Goal: Complete application form: Complete application form

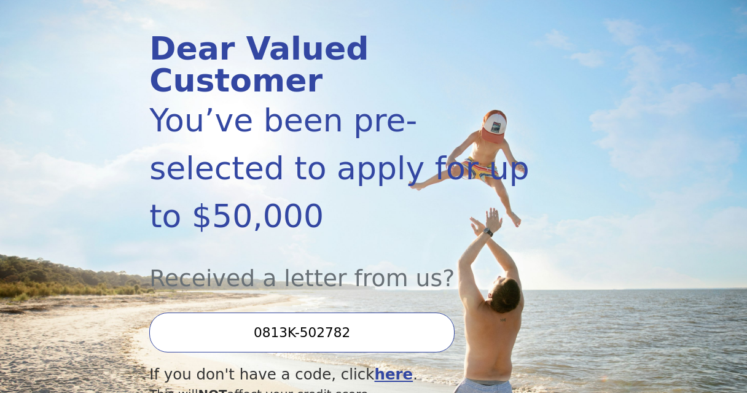
scroll to position [178, 0]
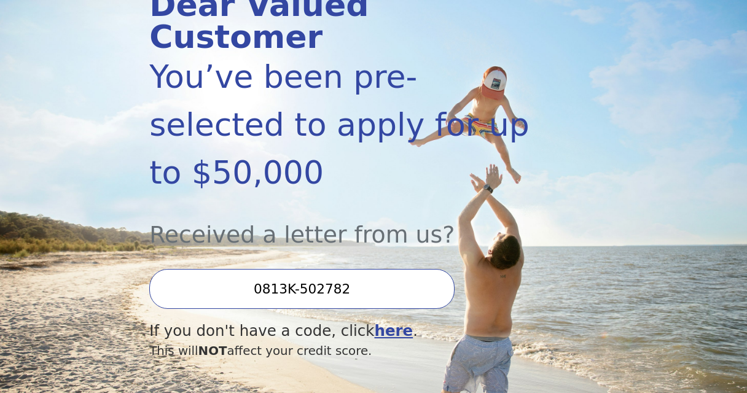
click at [313, 269] on input "0813K-502782" at bounding box center [301, 289] width 305 height 40
drag, startPoint x: 352, startPoint y: 213, endPoint x: 219, endPoint y: 213, distance: 133.3
click at [219, 269] on input "0813K-502782" at bounding box center [301, 289] width 305 height 40
click at [77, 178] on section "Dear Valued Customer You’ve been pre-selected to apply for up to $50,000 Receiv…" at bounding box center [373, 224] width 747 height 538
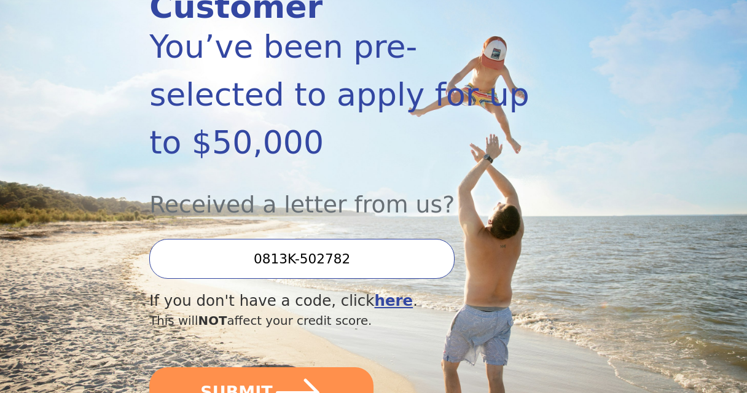
scroll to position [213, 0]
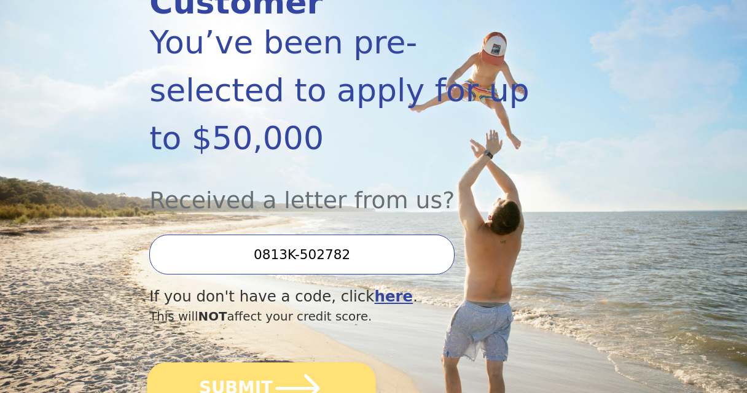
click at [276, 374] on icon "submit" at bounding box center [298, 388] width 44 height 28
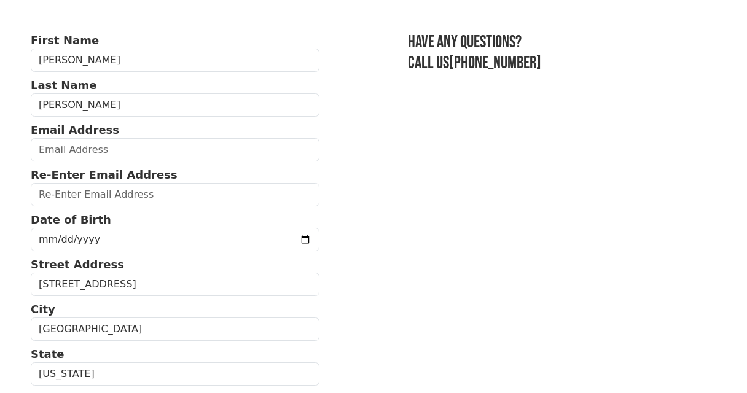
scroll to position [69, 0]
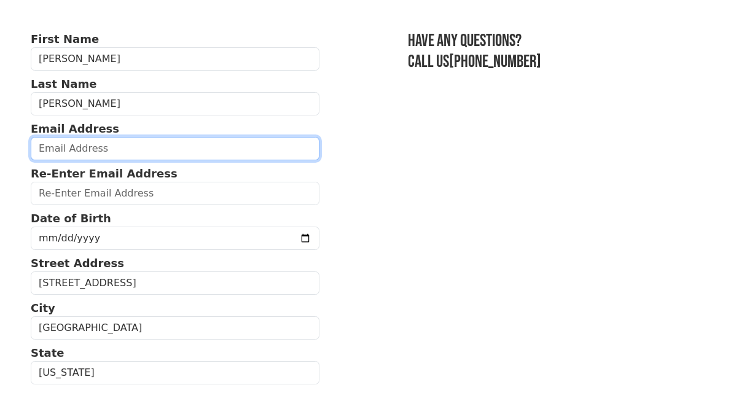
click at [169, 146] on input "email" at bounding box center [175, 148] width 289 height 23
type input "adrianpenuelas2588@gmail.com"
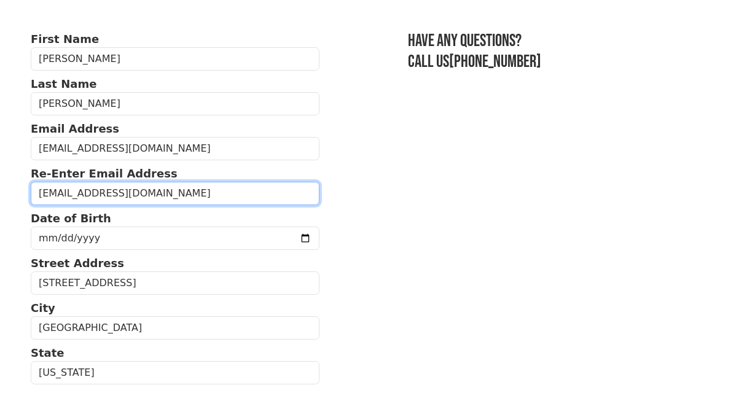
type input "adrianpenuelas2588@gmail.com"
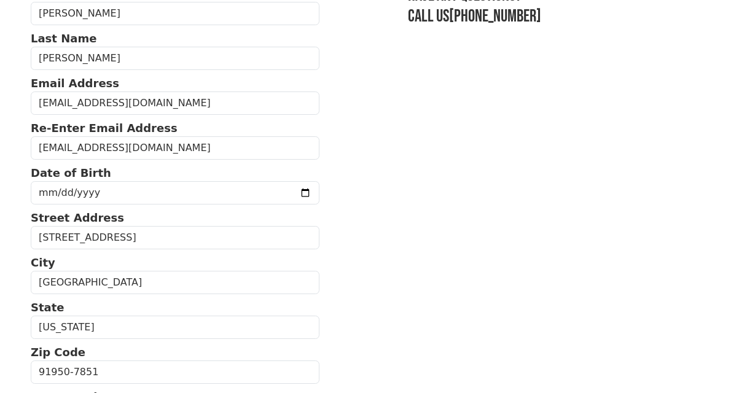
scroll to position [122, 0]
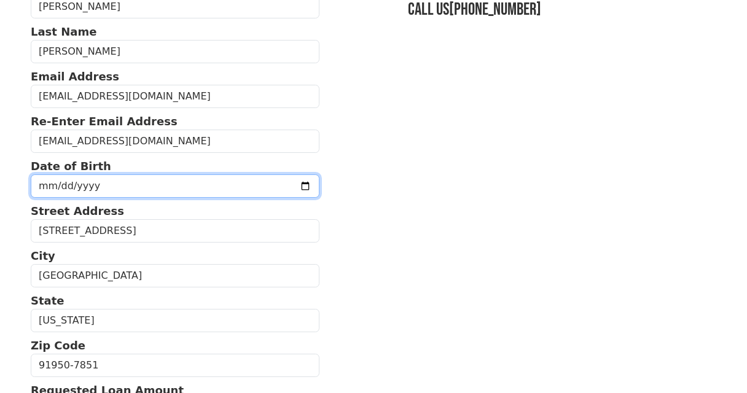
click at [278, 186] on input "date" at bounding box center [175, 185] width 289 height 23
click at [69, 184] on input "date" at bounding box center [175, 185] width 289 height 23
click at [39, 184] on input "date" at bounding box center [175, 185] width 289 height 23
type input "1988-03-25"
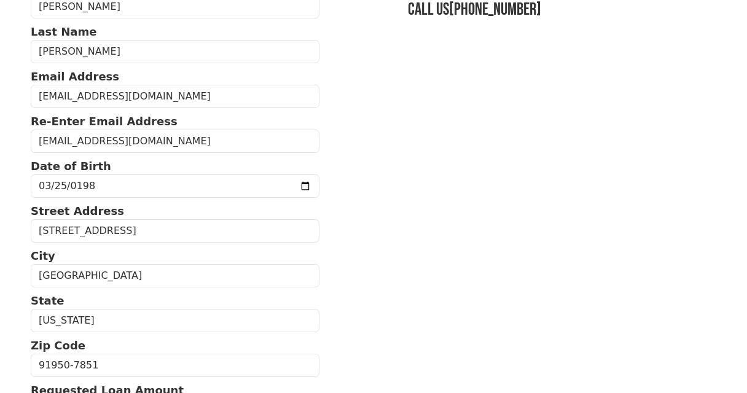
click at [383, 267] on section "First Name Adrian Last Name Penuelas Email Address adrianpenuelas2588@gmail.com…" at bounding box center [374, 366] width 686 height 775
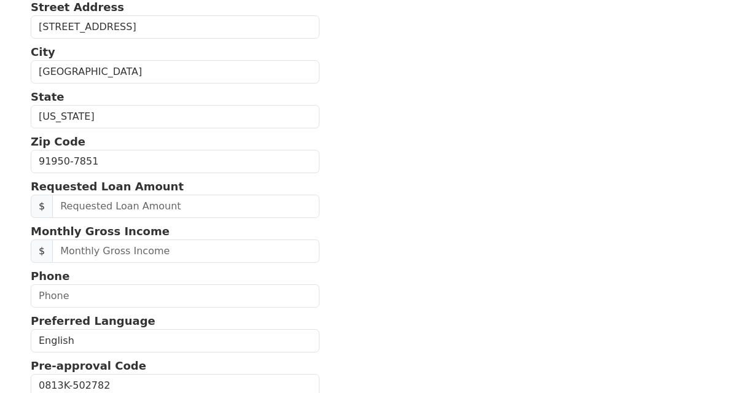
scroll to position [328, 0]
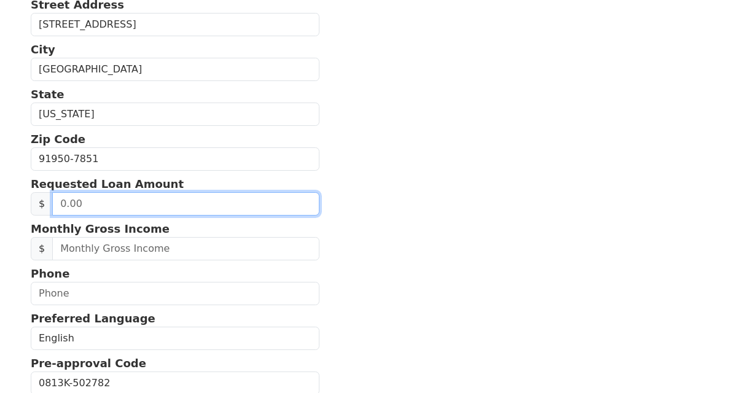
click at [161, 208] on input "text" at bounding box center [185, 203] width 267 height 23
type input "6.00"
type input "5.00"
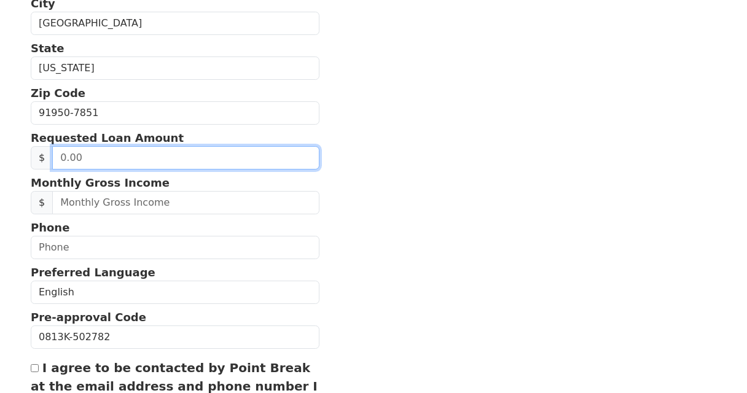
scroll to position [371, 0]
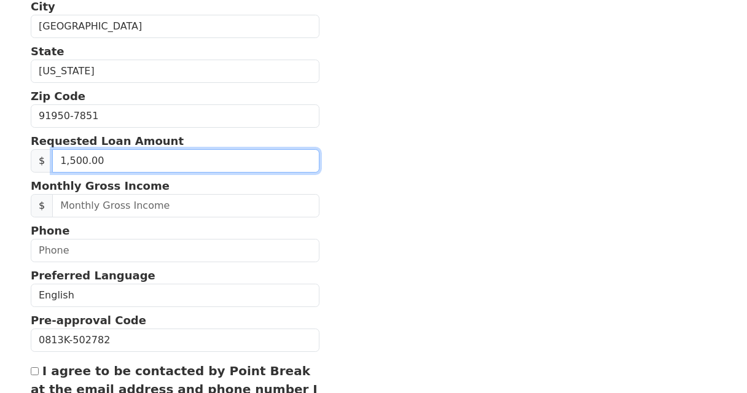
type input "15,000.00"
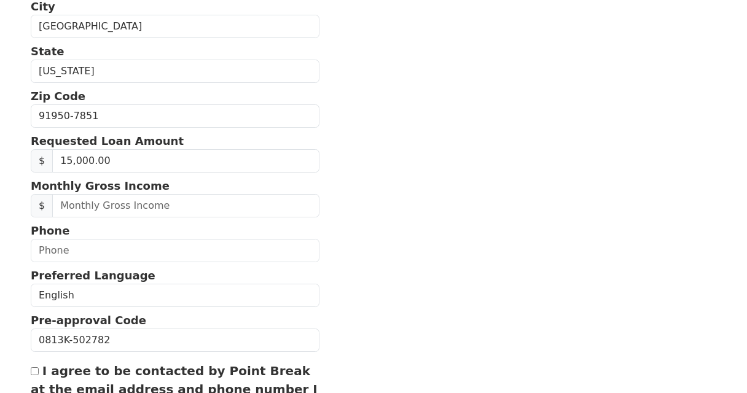
click at [358, 225] on section "First Name Adrian Last Name Penuelas Email Address adrianpenuelas2588@gmail.com…" at bounding box center [374, 116] width 686 height 775
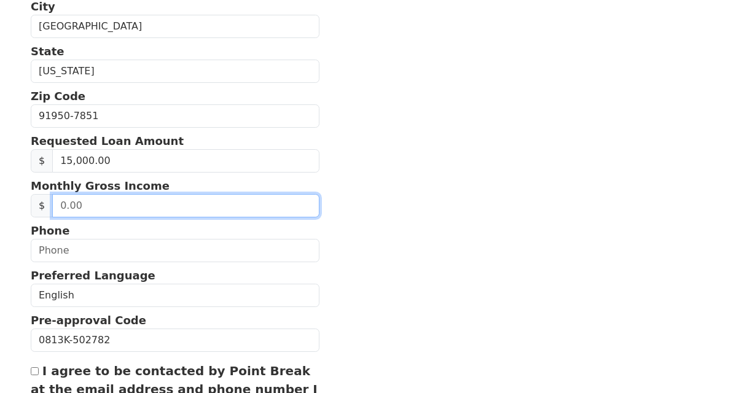
click at [223, 212] on input "text" at bounding box center [185, 205] width 267 height 23
type input "5.00"
type input "5,000.00"
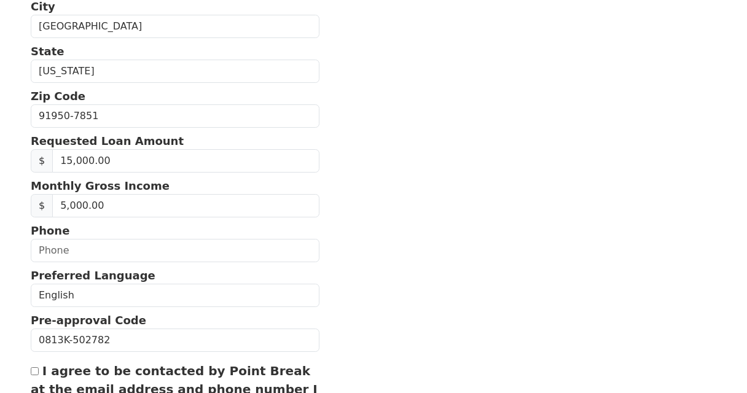
click at [377, 262] on section "First Name Adrian Last Name Penuelas Email Address adrianpenuelas2588@gmail.com…" at bounding box center [374, 116] width 686 height 775
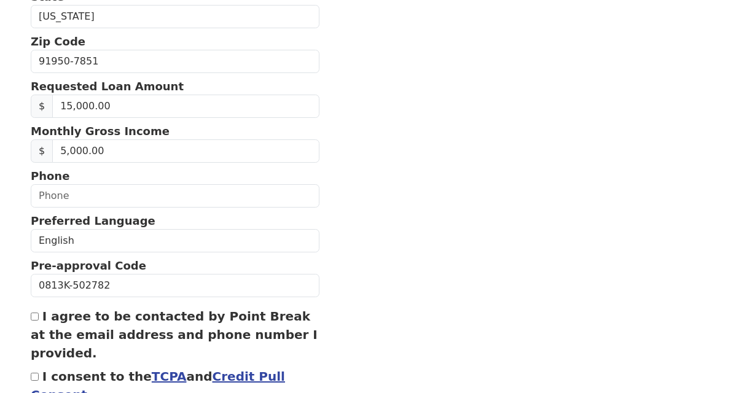
scroll to position [481, 0]
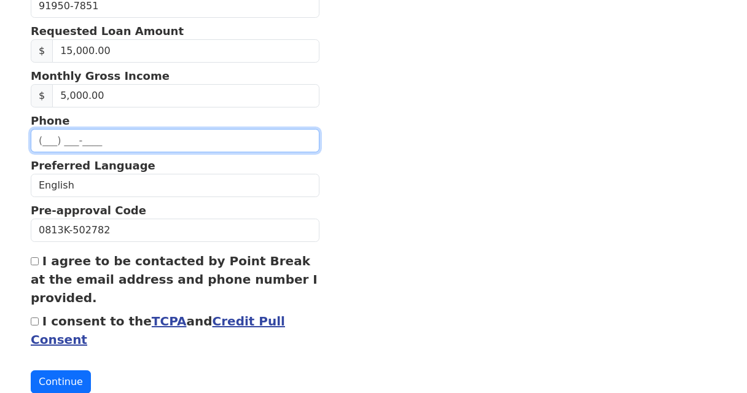
click at [161, 144] on input "text" at bounding box center [175, 140] width 289 height 23
type input "(619) 363-9309"
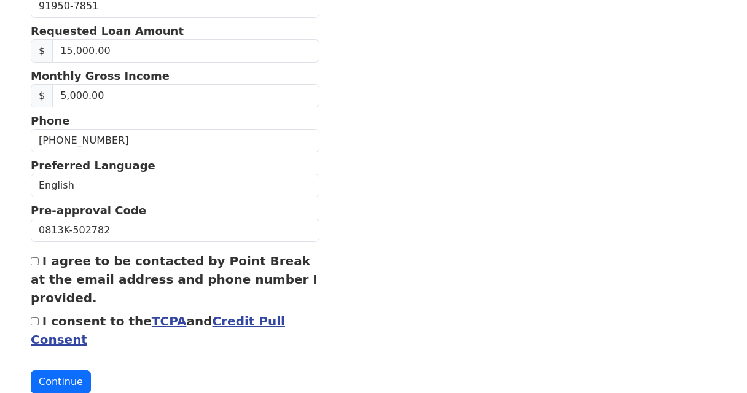
click at [417, 198] on section "First Name Adrian Last Name Penuelas Email Address adrianpenuelas2588@gmail.com…" at bounding box center [374, 6] width 686 height 775
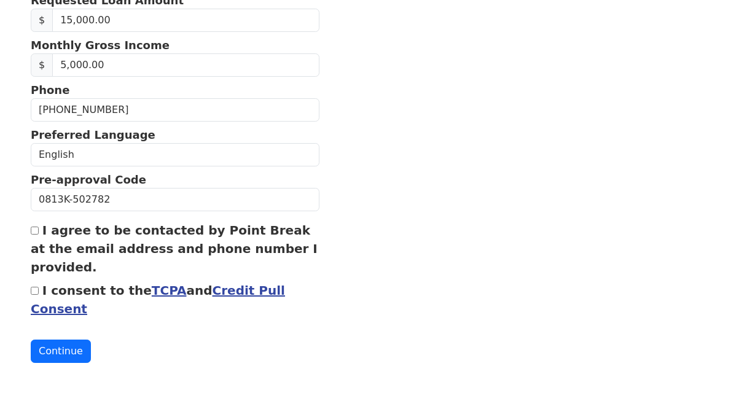
scroll to position [515, 0]
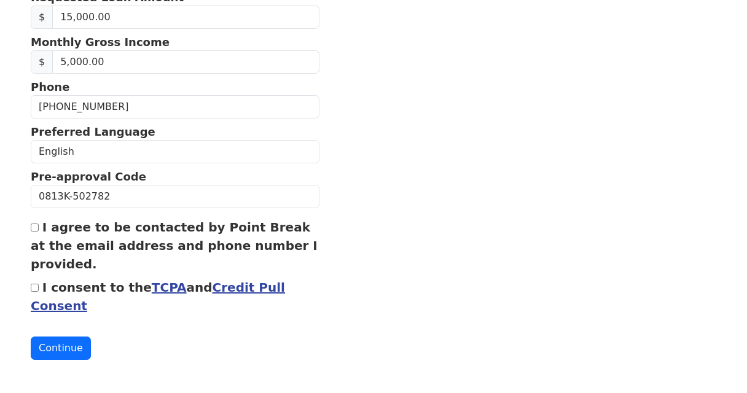
click at [33, 227] on input "I agree to be contacted by Point Break at the email address and phone number I …" at bounding box center [35, 228] width 8 height 8
checkbox input "true"
click at [36, 289] on input "I consent to the TCPA and Credit Pull Consent" at bounding box center [35, 288] width 8 height 8
checkbox input "true"
click at [61, 350] on button "Continue" at bounding box center [61, 348] width 60 height 23
